Goal: Information Seeking & Learning: Understand process/instructions

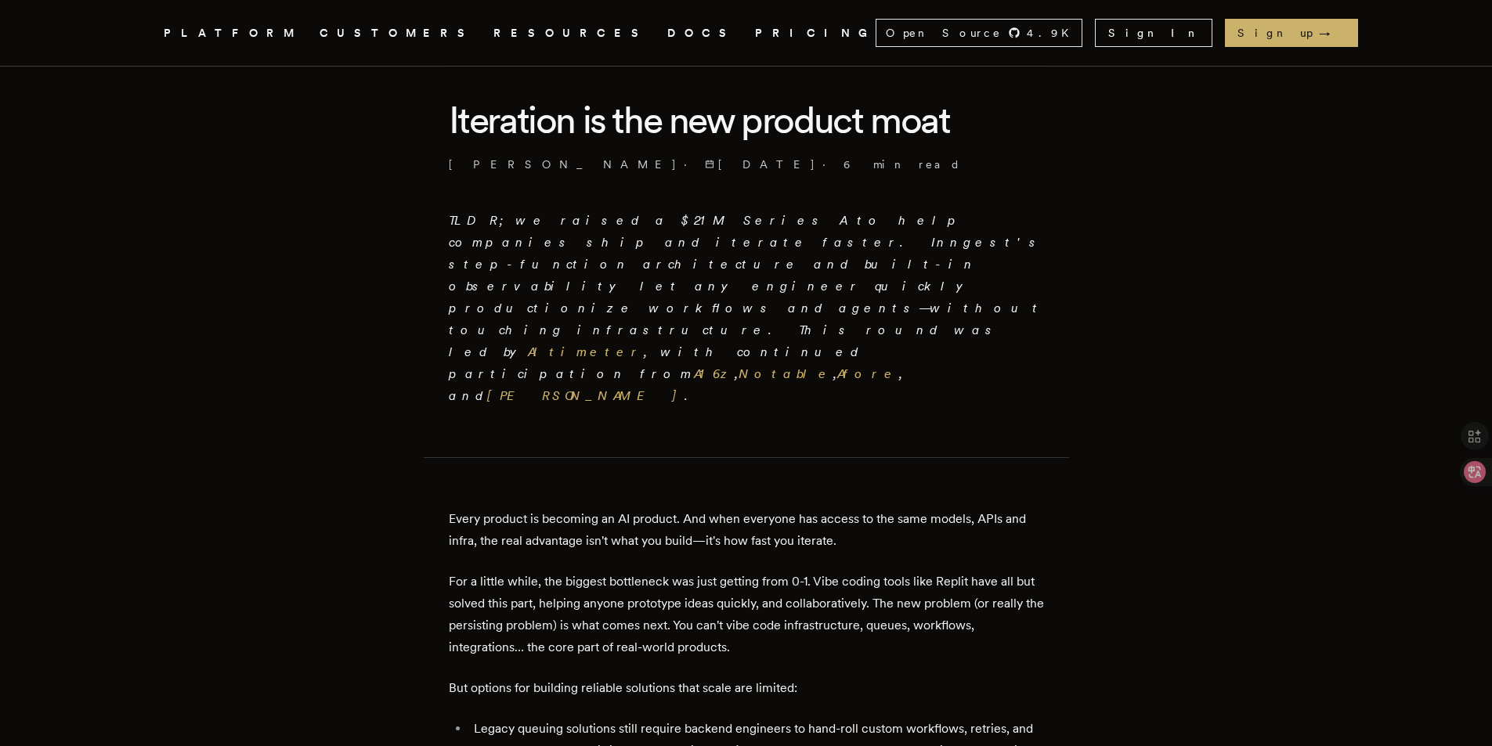
scroll to position [470, 0]
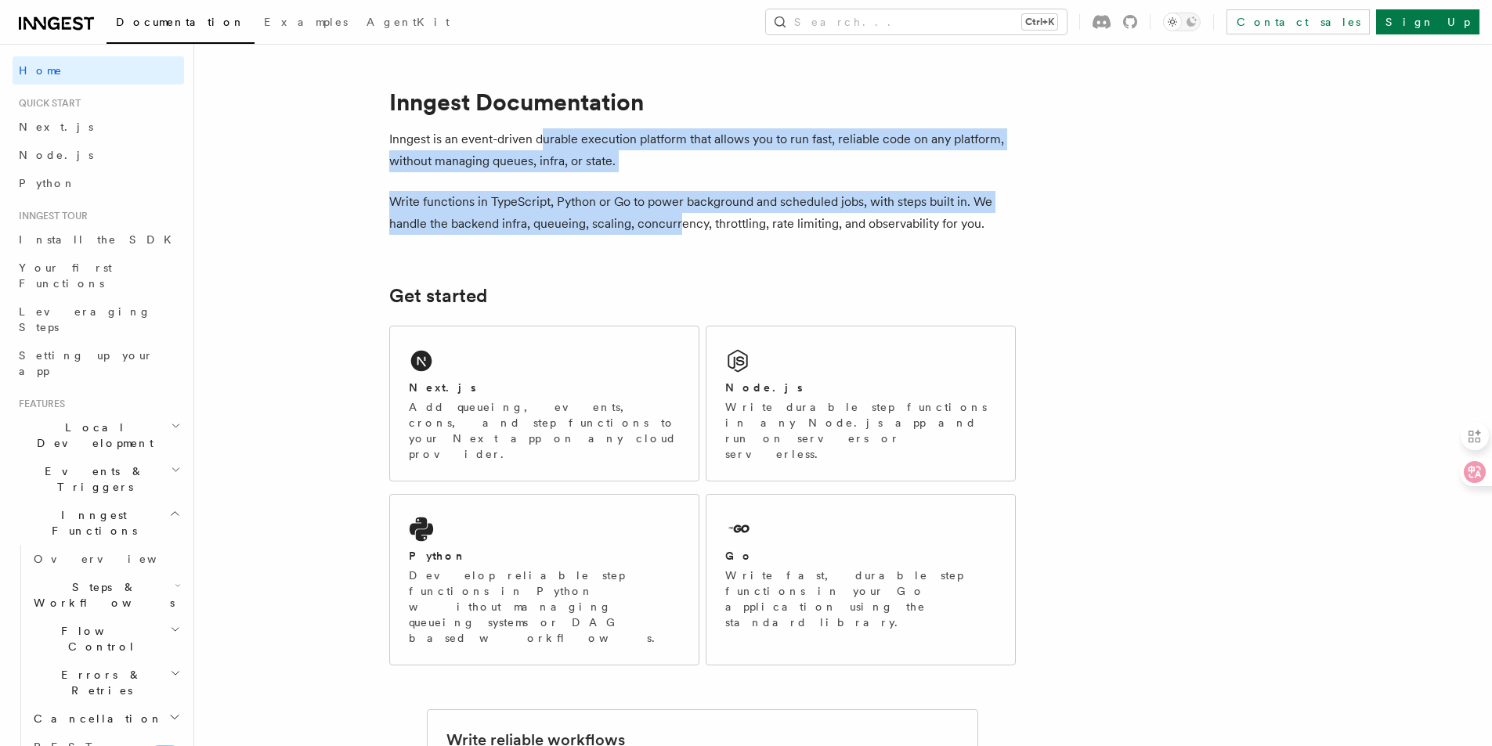
drag, startPoint x: 545, startPoint y: 141, endPoint x: 681, endPoint y: 222, distance: 158.8
click at [681, 222] on p "Write functions in TypeScript, Python or Go to power background and scheduled j…" at bounding box center [702, 213] width 627 height 44
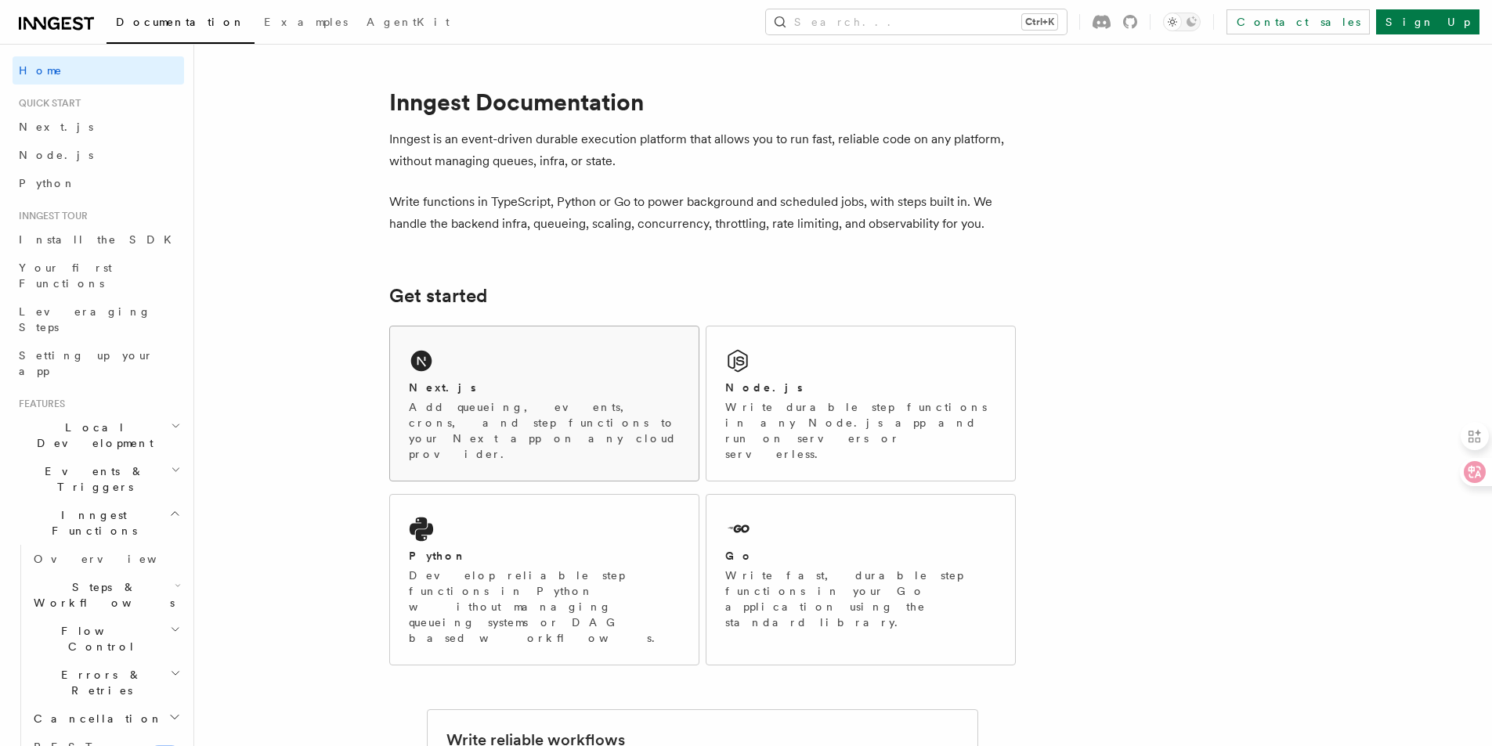
click at [443, 406] on p "Add queueing, events, crons, and step functions to your Next app on any cloud p…" at bounding box center [544, 430] width 271 height 63
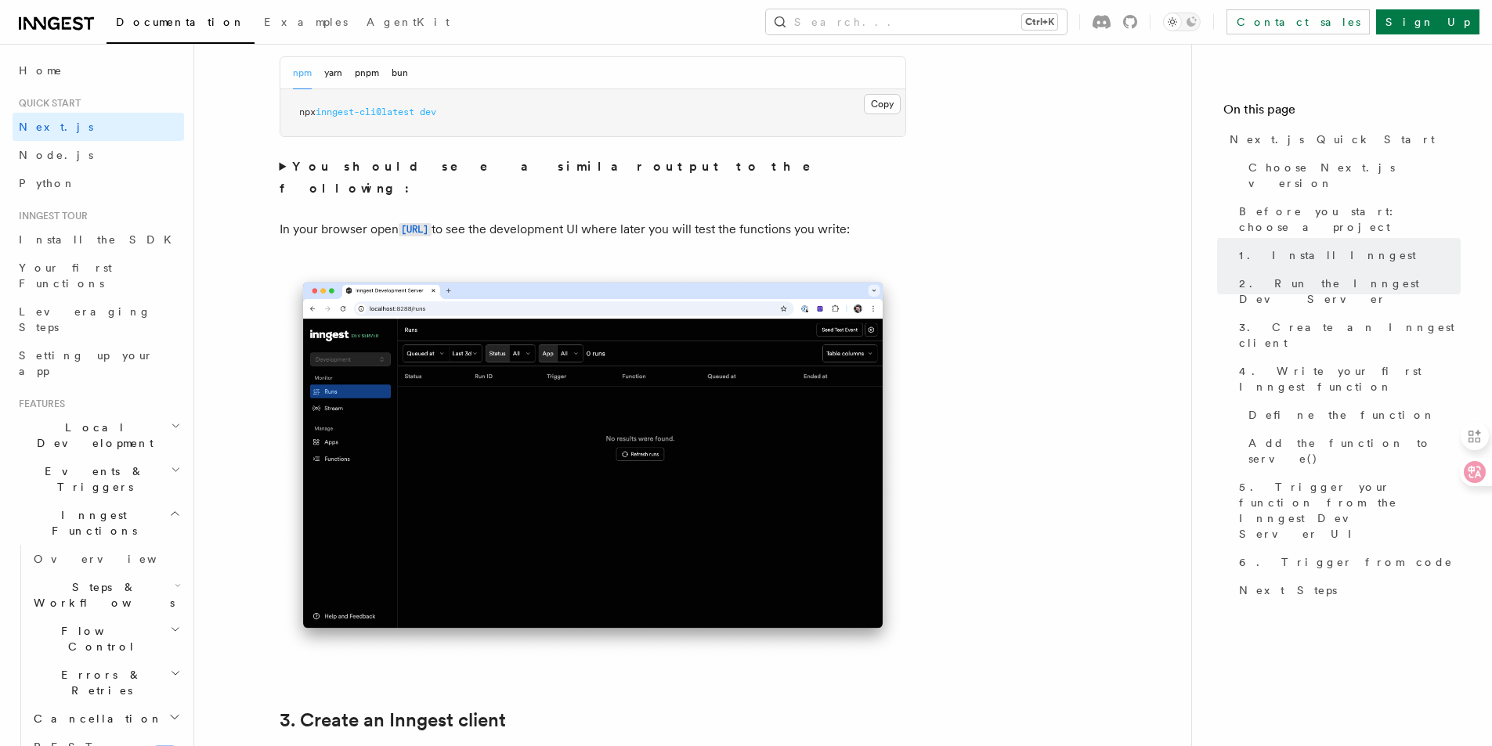
scroll to position [1175, 0]
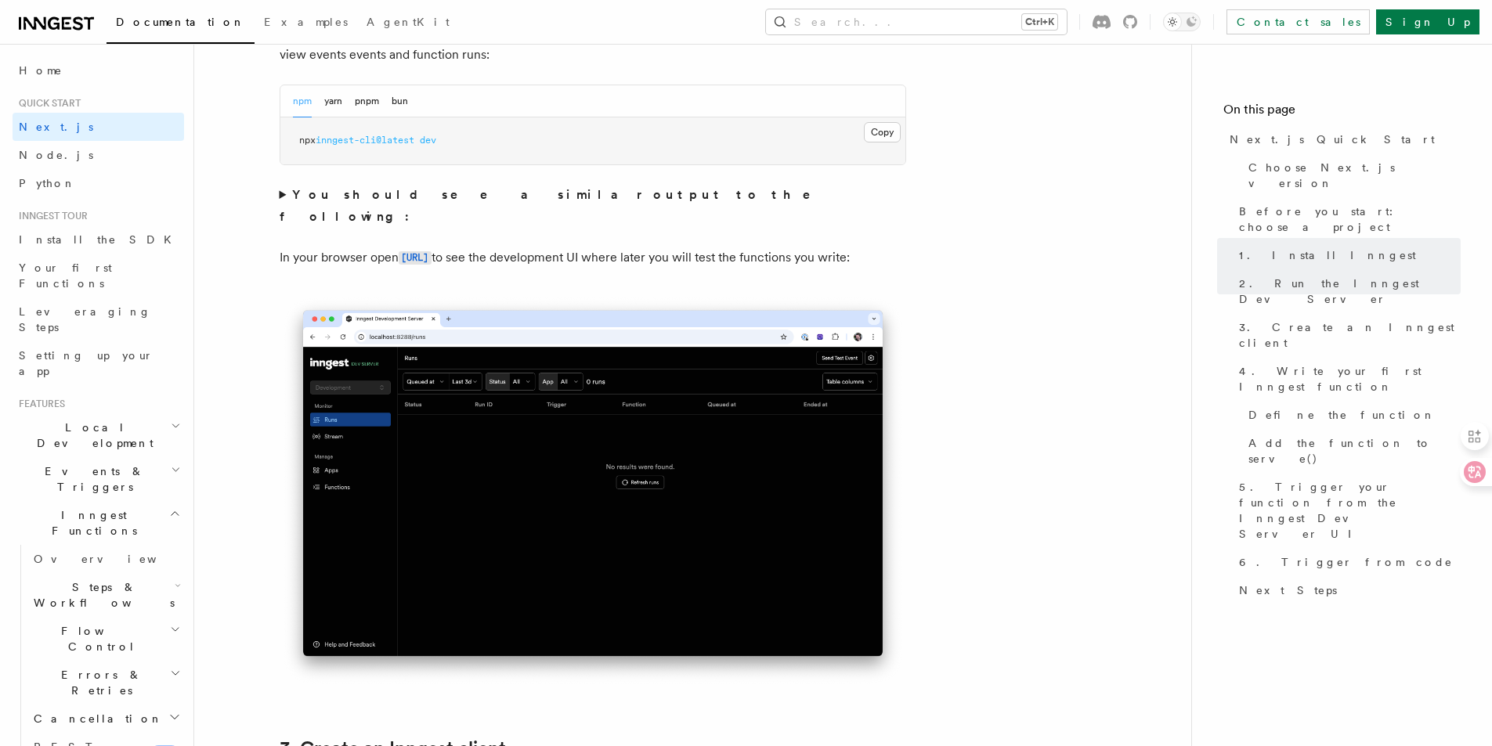
drag, startPoint x: 321, startPoint y: 229, endPoint x: 344, endPoint y: 251, distance: 31.6
click at [344, 251] on p "In your browser open [URL] to see the development UI where later you will test …" at bounding box center [593, 258] width 627 height 23
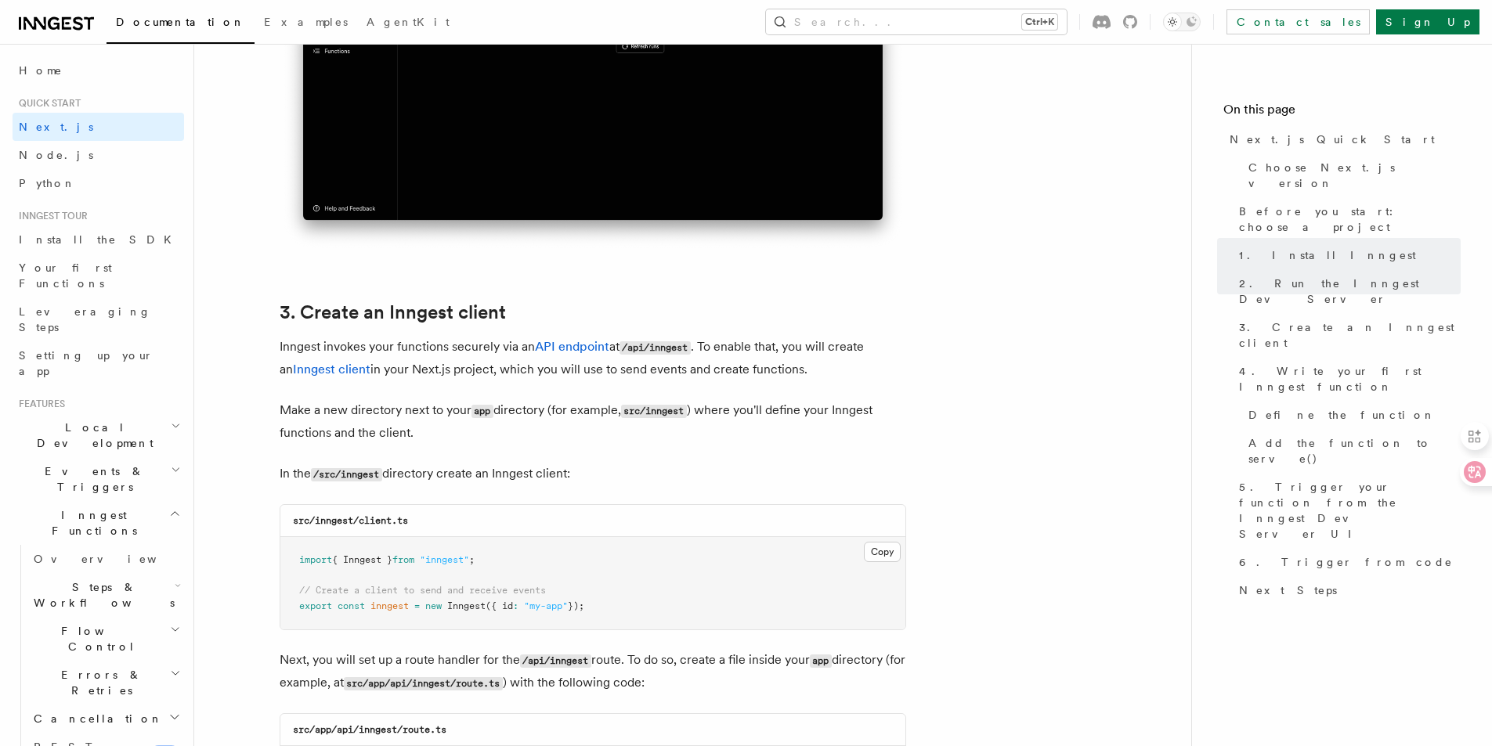
scroll to position [1645, 0]
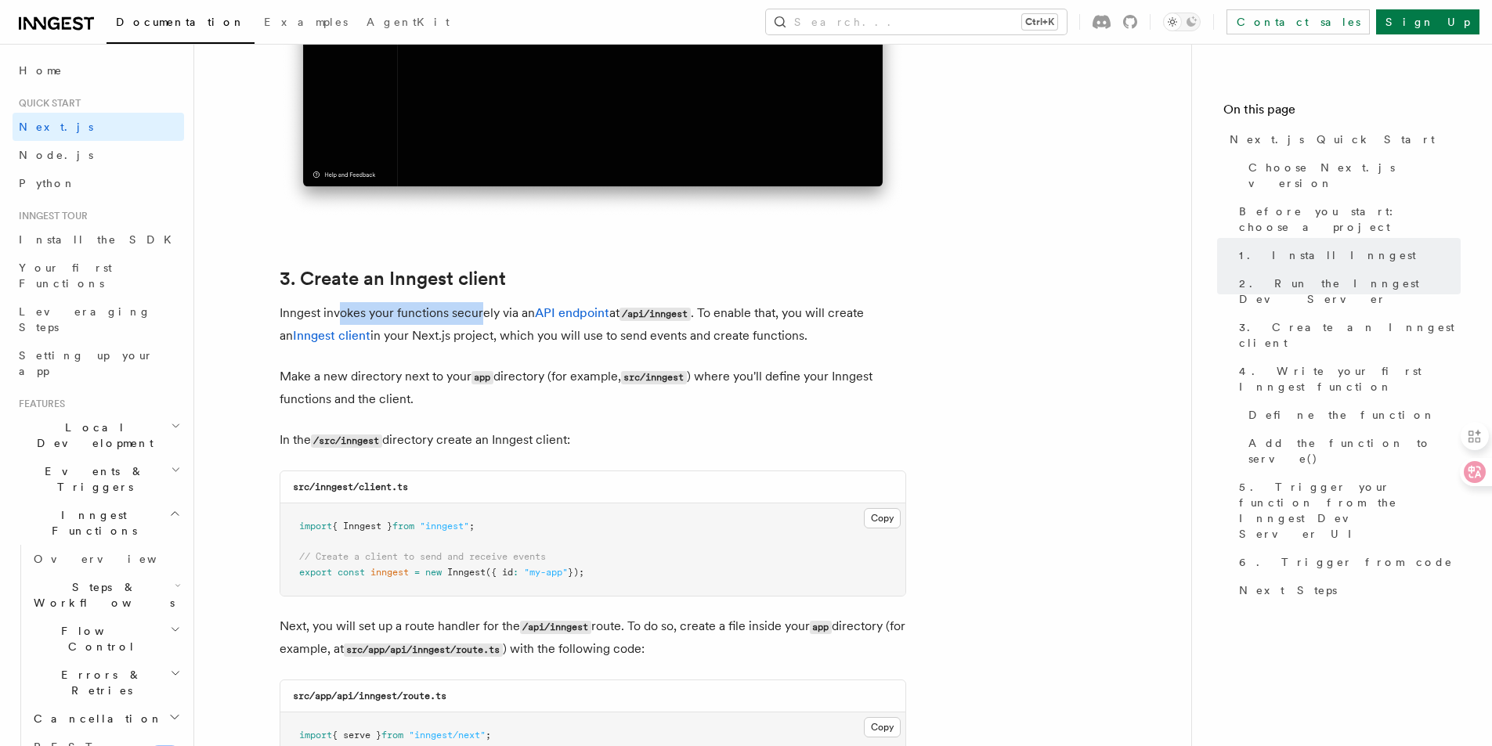
drag, startPoint x: 341, startPoint y: 303, endPoint x: 481, endPoint y: 319, distance: 141.1
click at [481, 319] on p "Inngest invokes your functions securely via an API endpoint at /api/inngest . T…" at bounding box center [593, 324] width 627 height 45
click at [497, 320] on p "Inngest invokes your functions securely via an API endpoint at /api/inngest . T…" at bounding box center [593, 324] width 627 height 45
drag, startPoint x: 335, startPoint y: 308, endPoint x: 479, endPoint y: 308, distance: 144.1
click at [479, 308] on p "Inngest invokes your functions securely via an API endpoint at /api/inngest . T…" at bounding box center [593, 324] width 627 height 45
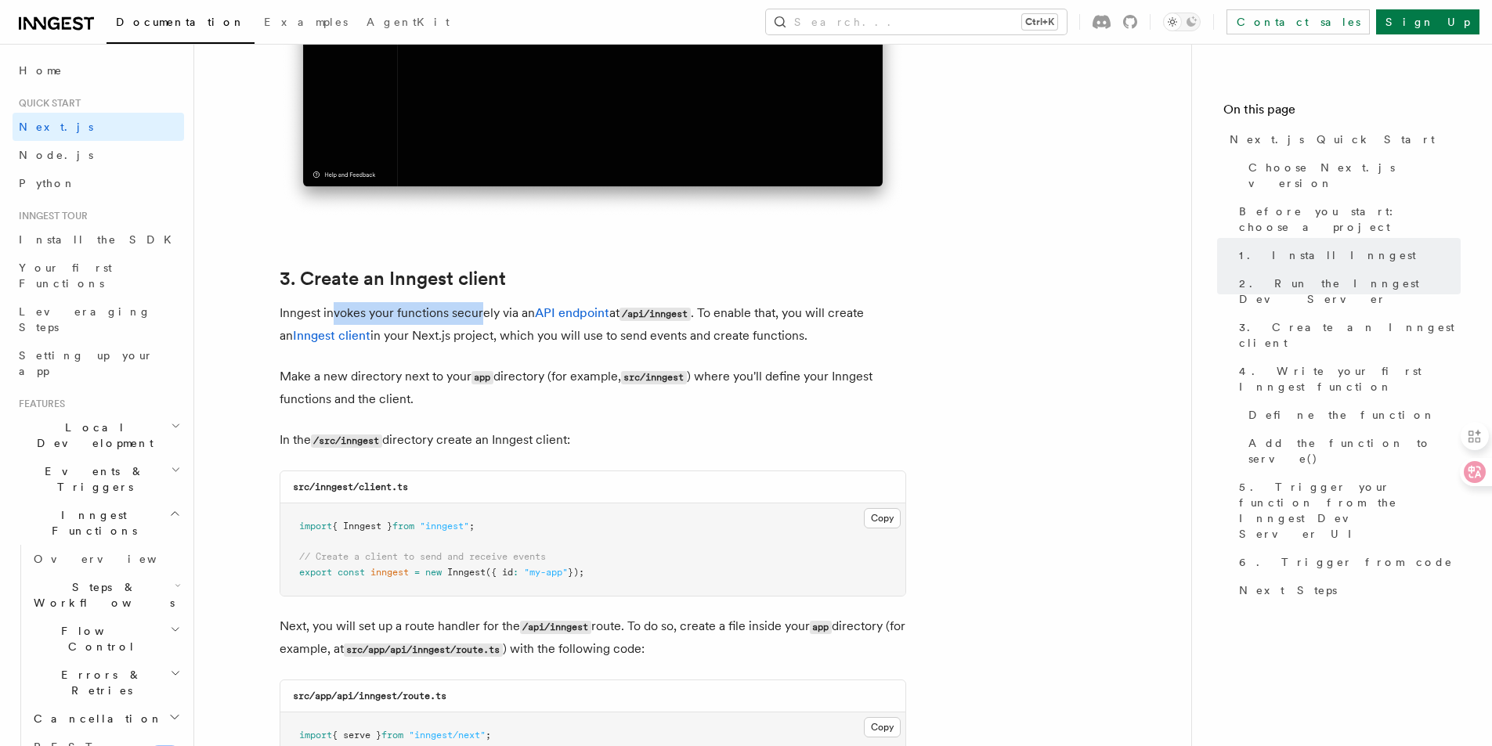
click at [479, 308] on p "Inngest invokes your functions securely via an API endpoint at /api/inngest . T…" at bounding box center [593, 324] width 627 height 45
drag, startPoint x: 493, startPoint y: 305, endPoint x: 439, endPoint y: 309, distance: 53.3
click at [439, 309] on p "Inngest invokes your functions securely via an API endpoint at /api/inngest . T…" at bounding box center [593, 324] width 627 height 45
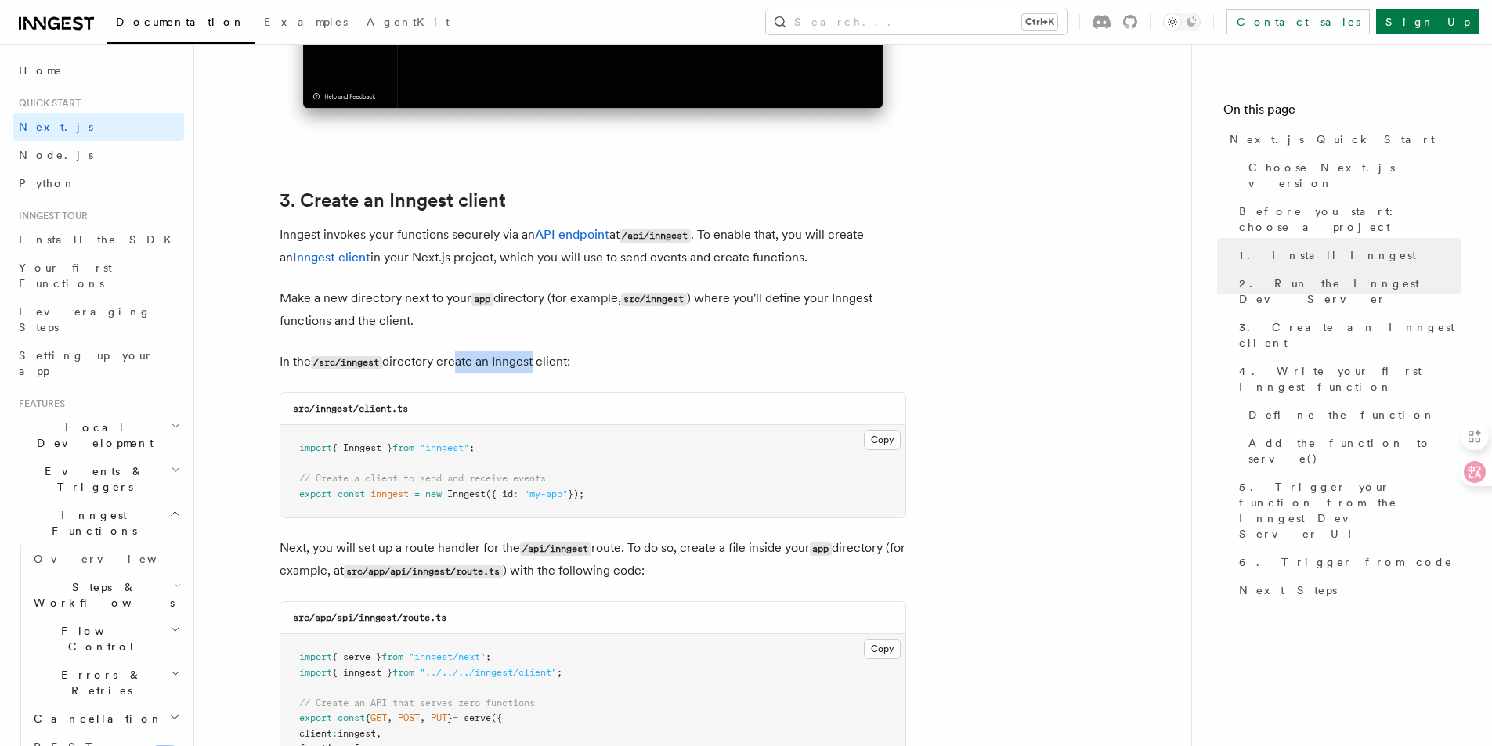
drag, startPoint x: 454, startPoint y: 367, endPoint x: 536, endPoint y: 359, distance: 81.8
click at [536, 359] on p "In the /src/inngest directory create an Inngest client:" at bounding box center [593, 362] width 627 height 23
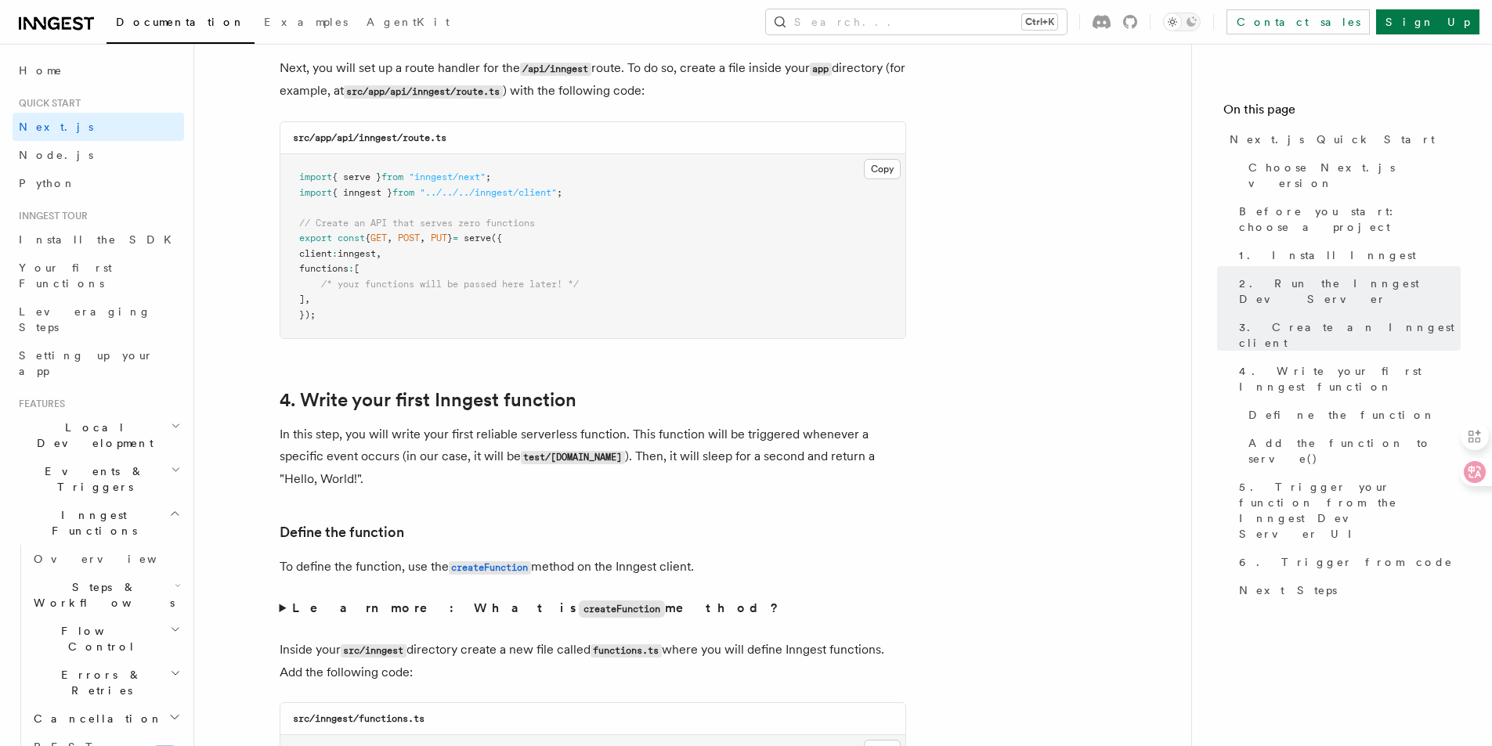
scroll to position [2349, 0]
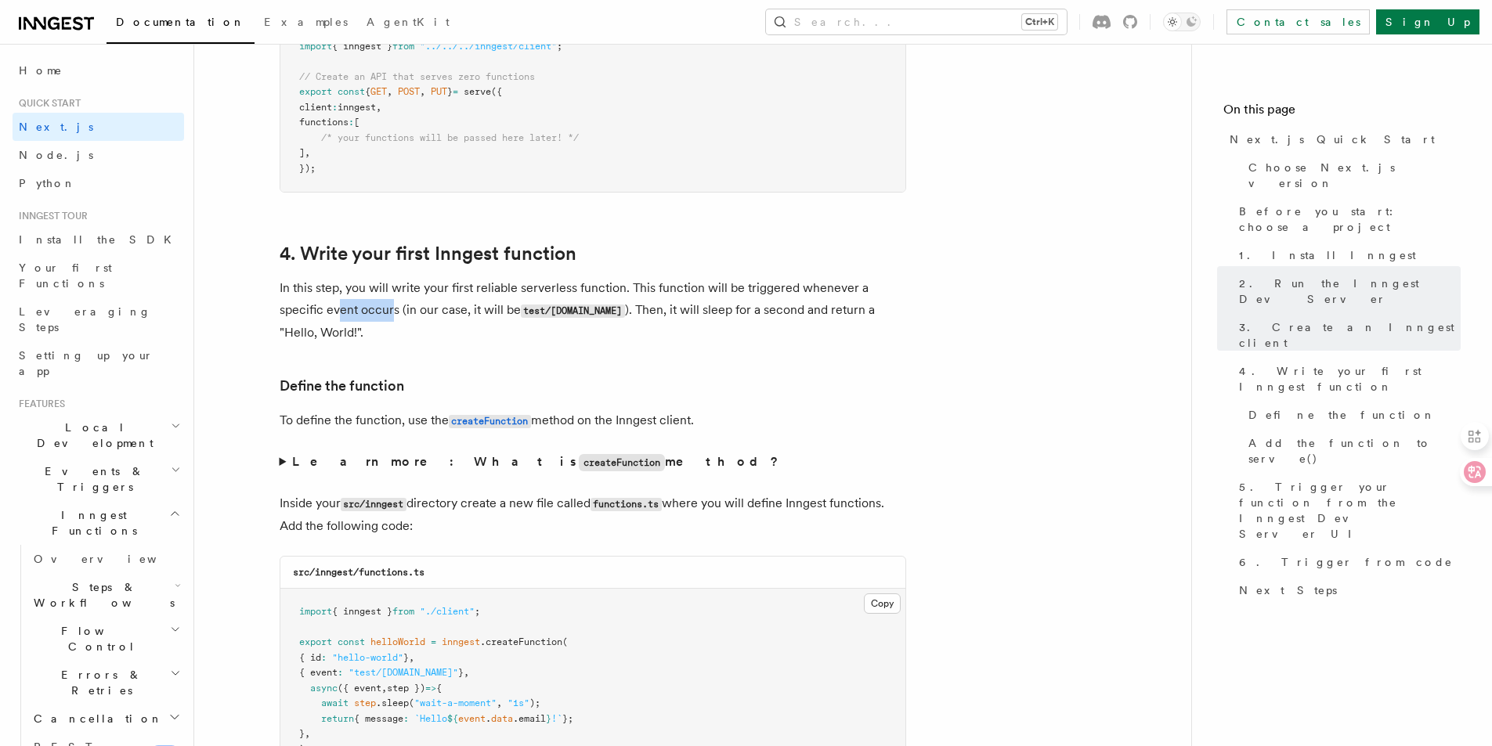
drag, startPoint x: 336, startPoint y: 306, endPoint x: 394, endPoint y: 306, distance: 58.0
click at [394, 306] on p "In this step, you will write your first reliable serverless function. This func…" at bounding box center [593, 310] width 627 height 67
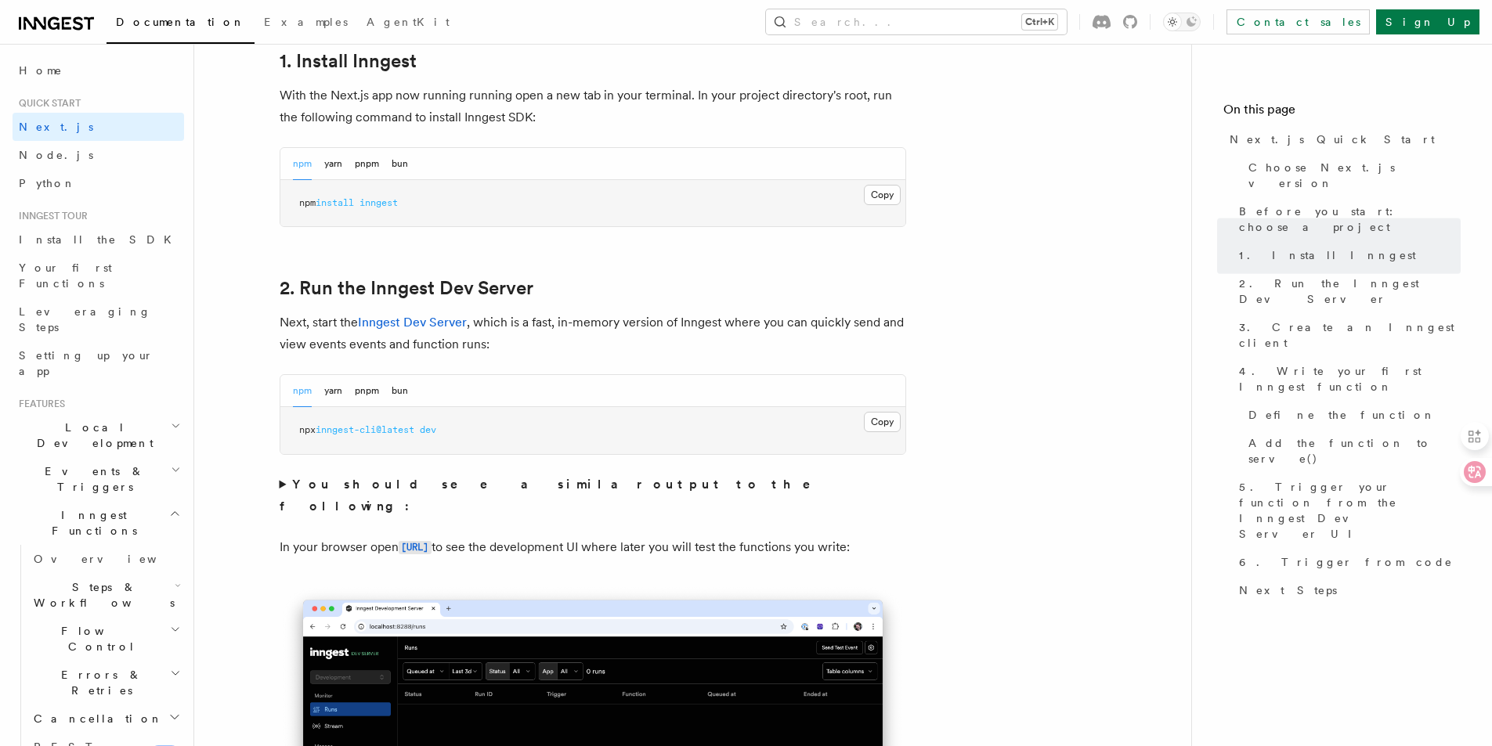
scroll to position [861, 0]
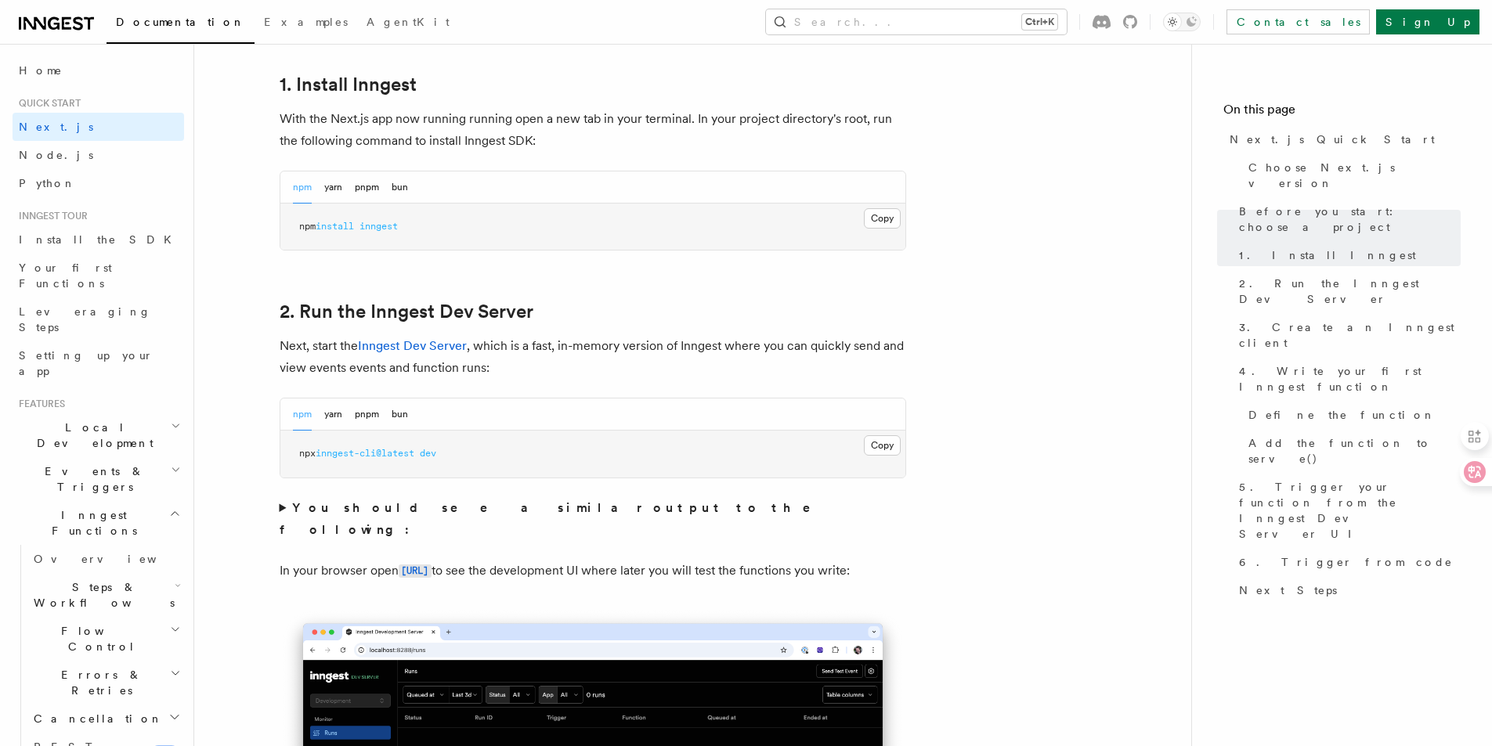
click at [369, 229] on span "inngest" at bounding box center [378, 226] width 38 height 11
copy span "inngest"
